Goal: Browse casually

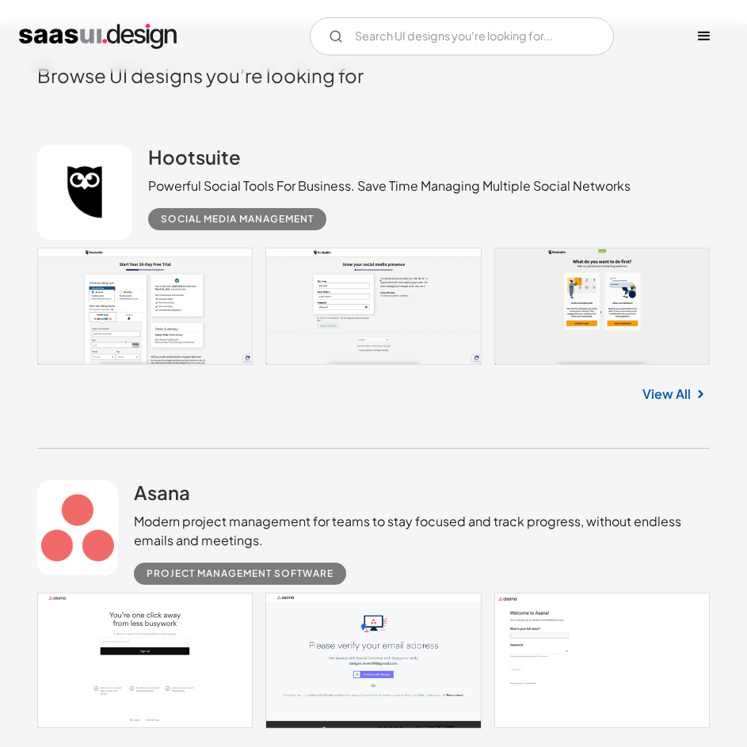
scroll to position [633, 0]
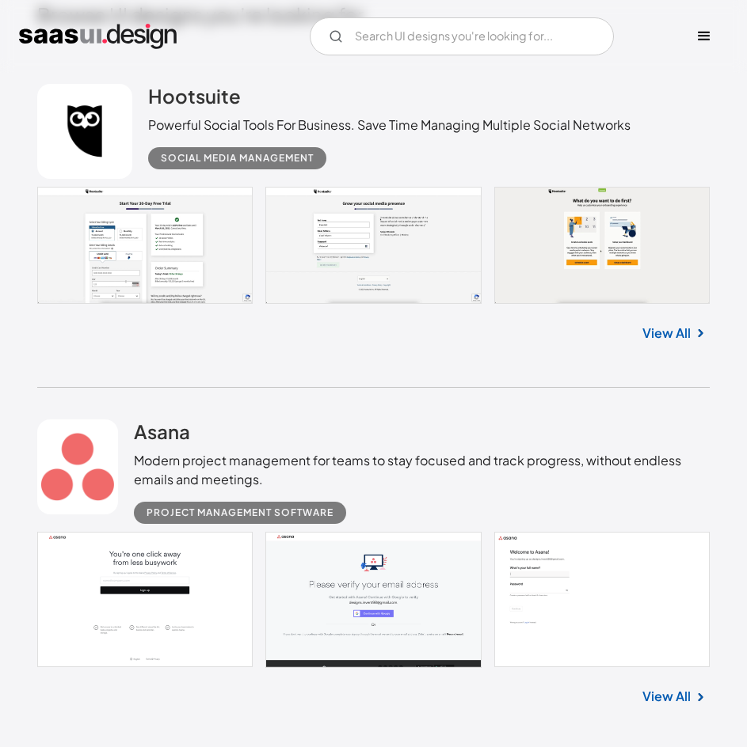
click at [671, 329] on link "View All" at bounding box center [666, 333] width 48 height 19
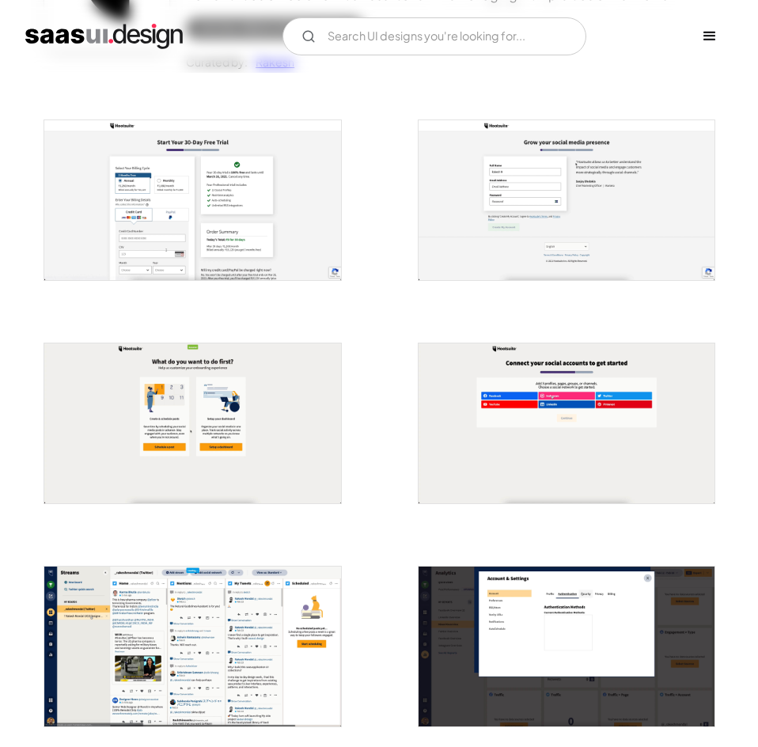
scroll to position [238, 0]
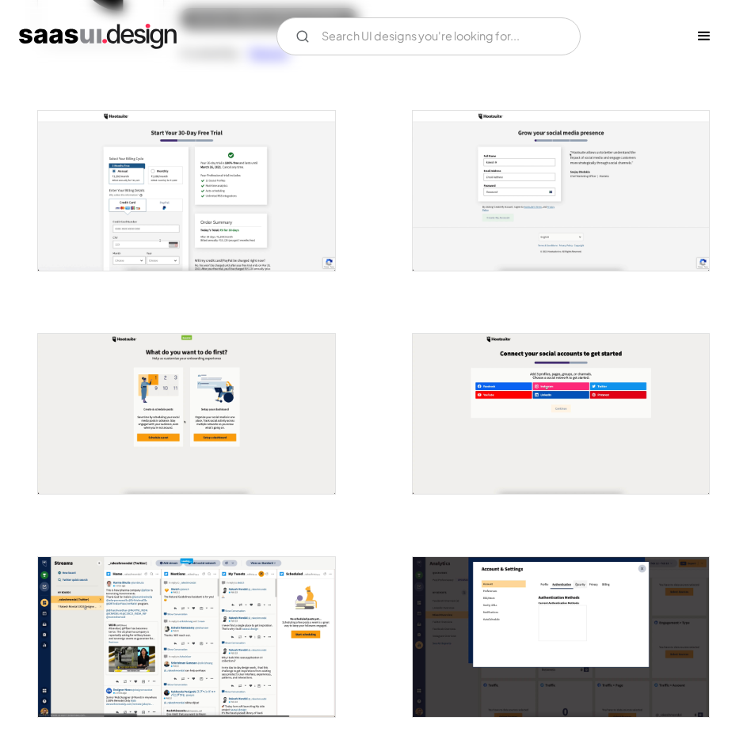
click at [264, 606] on img "open lightbox" at bounding box center [186, 637] width 296 height 160
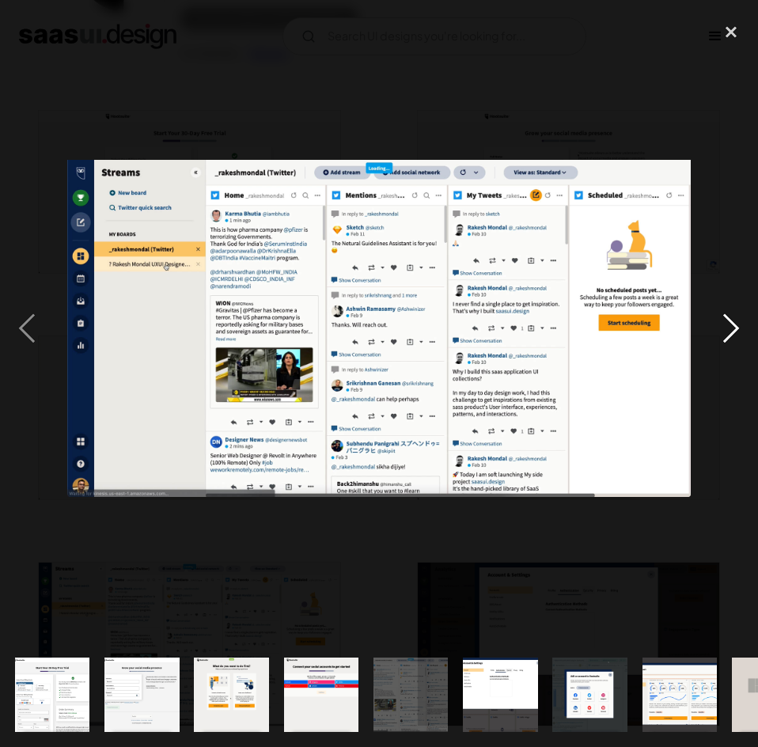
click at [732, 322] on div "next image" at bounding box center [732, 329] width 54 height 628
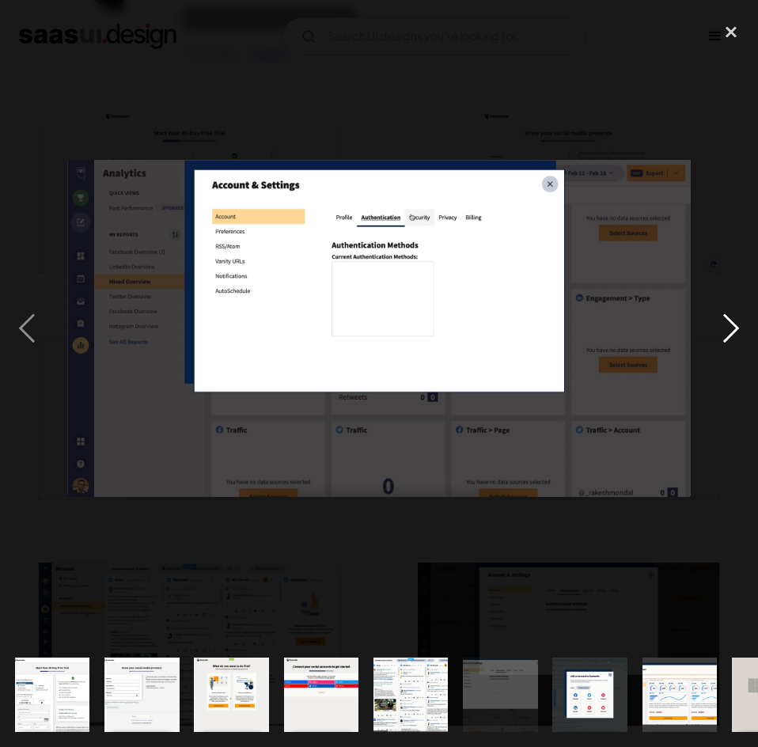
click at [732, 322] on div "next image" at bounding box center [732, 329] width 54 height 628
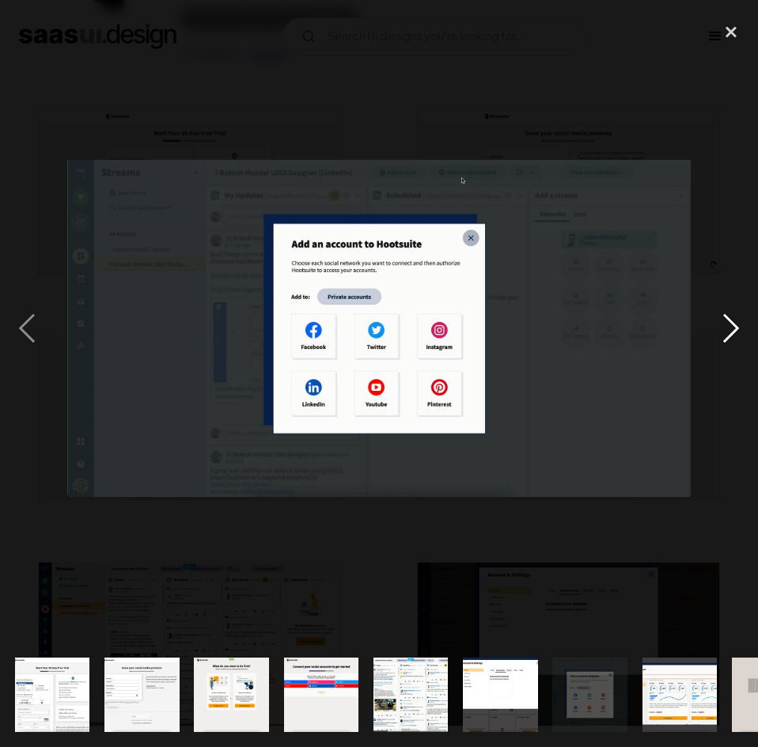
click at [732, 322] on div "next image" at bounding box center [732, 329] width 54 height 628
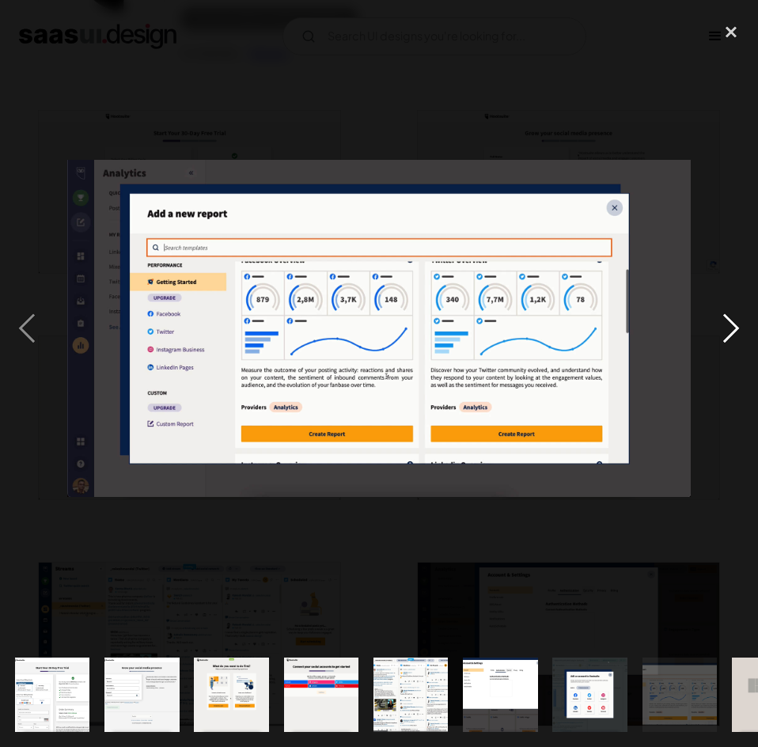
click at [732, 322] on div "next image" at bounding box center [732, 329] width 54 height 628
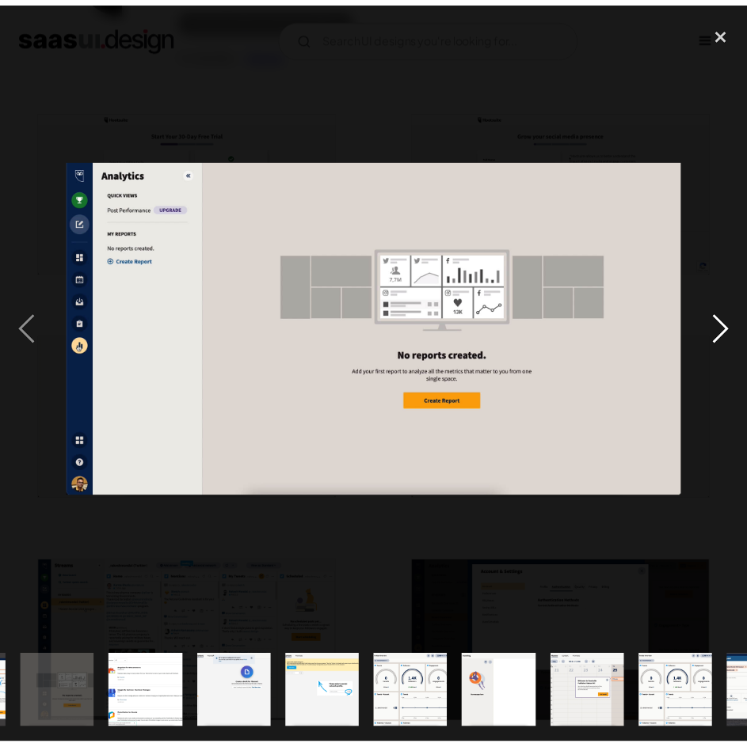
scroll to position [0, 725]
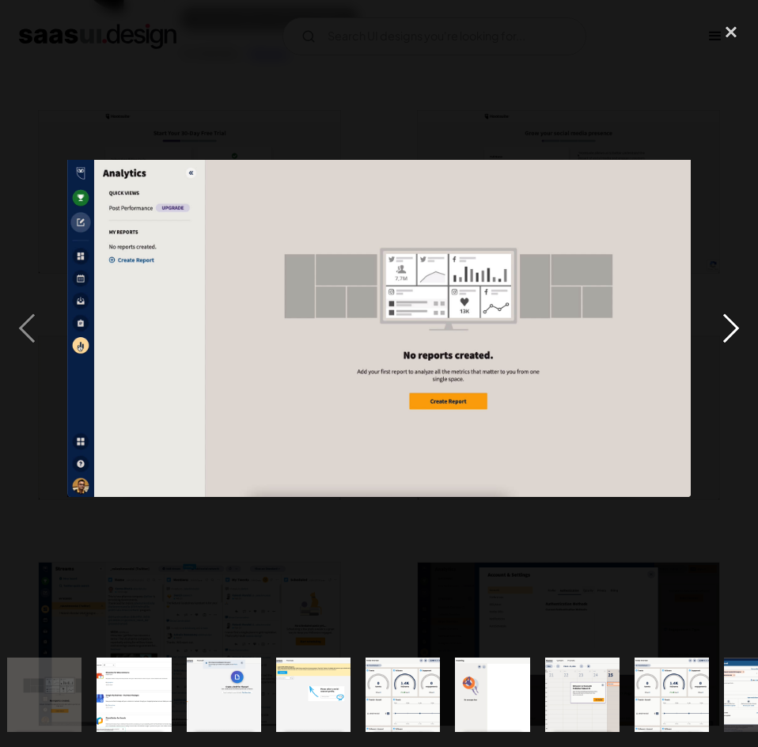
click at [732, 322] on div "next image" at bounding box center [732, 329] width 54 height 628
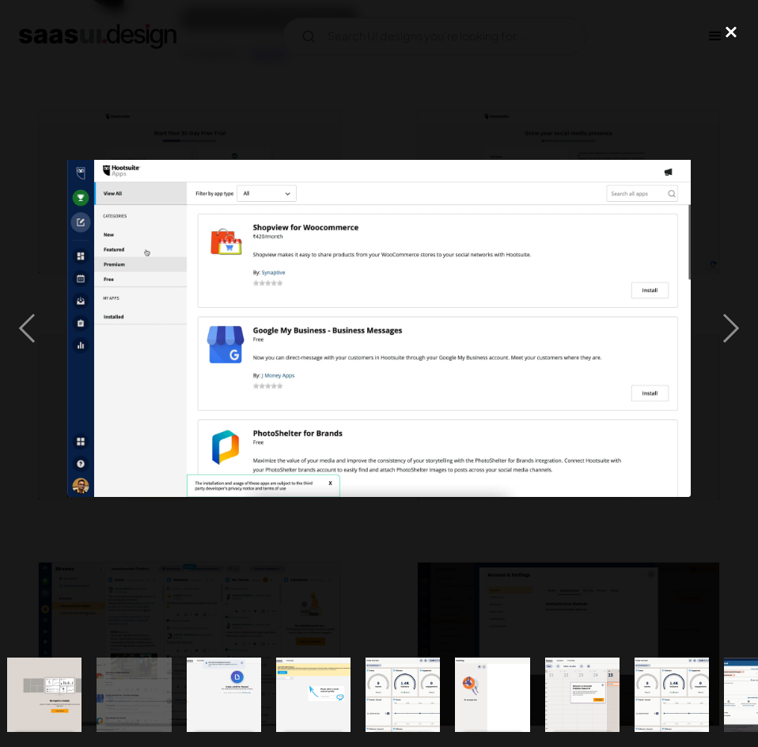
click at [728, 34] on div "close lightbox" at bounding box center [732, 32] width 54 height 35
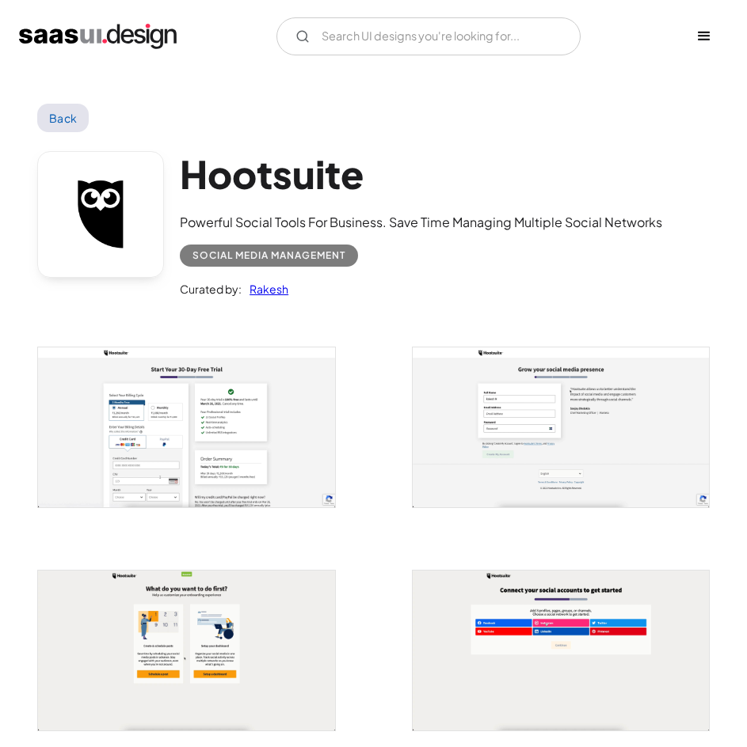
scroll to position [0, 0]
